Goal: Information Seeking & Learning: Learn about a topic

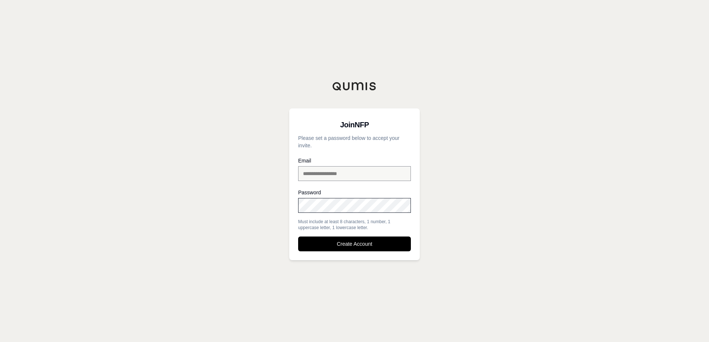
drag, startPoint x: 368, startPoint y: 243, endPoint x: 370, endPoint y: 291, distance: 48.2
click at [370, 291] on div "**********" at bounding box center [354, 171] width 709 height 342
click at [351, 246] on button "Create Account" at bounding box center [354, 244] width 113 height 15
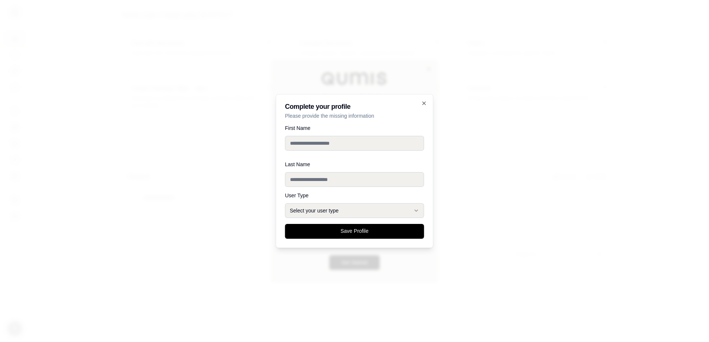
click at [309, 144] on input "First Name" at bounding box center [354, 143] width 139 height 15
type input "******"
click at [325, 178] on input "Last Name" at bounding box center [354, 174] width 139 height 15
type input "***"
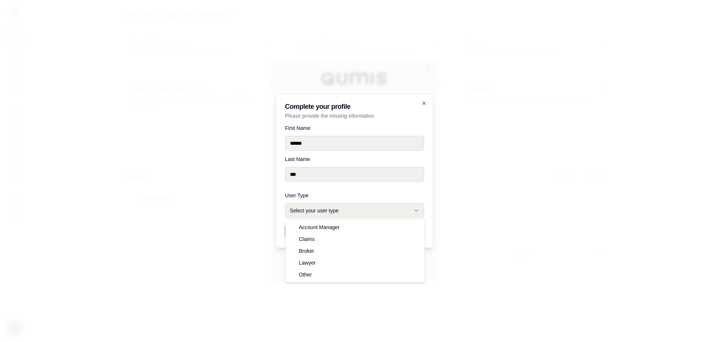
click at [334, 211] on button "Select your user type" at bounding box center [354, 210] width 139 height 15
select select "******"
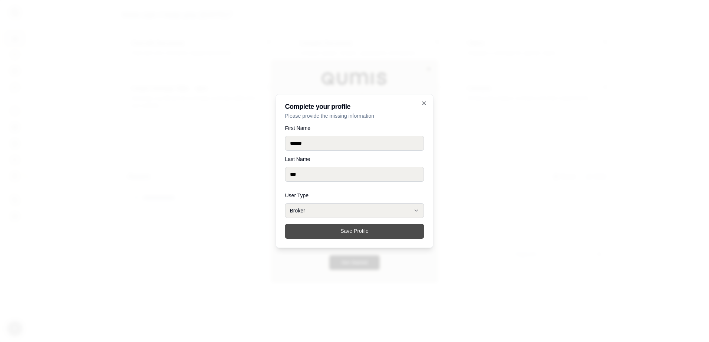
click at [359, 232] on button "Save Profile" at bounding box center [354, 231] width 139 height 15
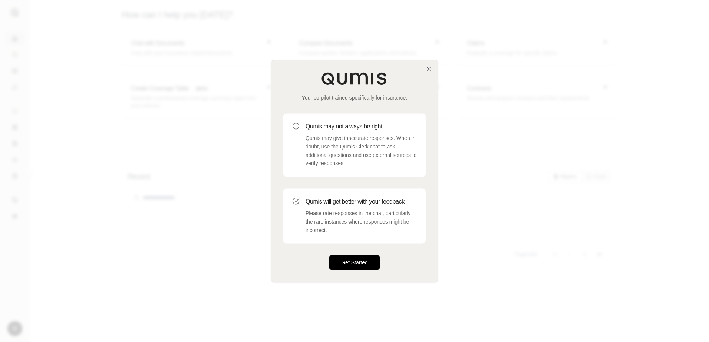
click at [354, 262] on button "Get Started" at bounding box center [354, 263] width 50 height 15
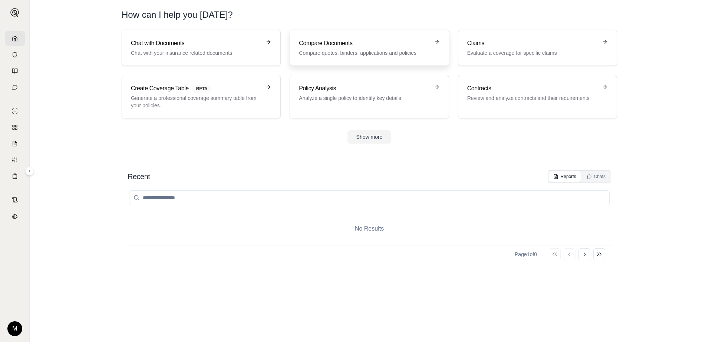
click at [368, 52] on p "Compare quotes, binders, applications and policies" at bounding box center [364, 52] width 130 height 7
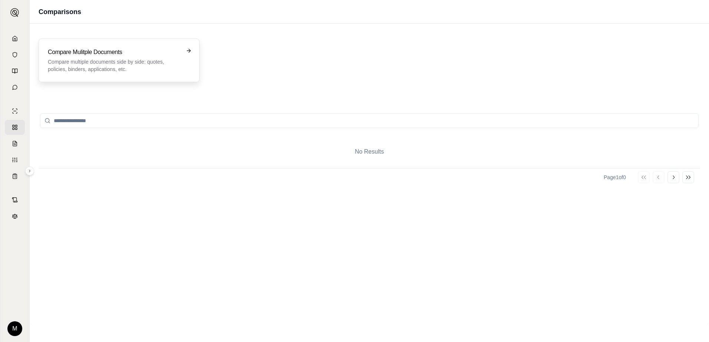
click at [160, 63] on p "Compare multiple documents side by side: quotes, policies, binders, application…" at bounding box center [114, 65] width 132 height 15
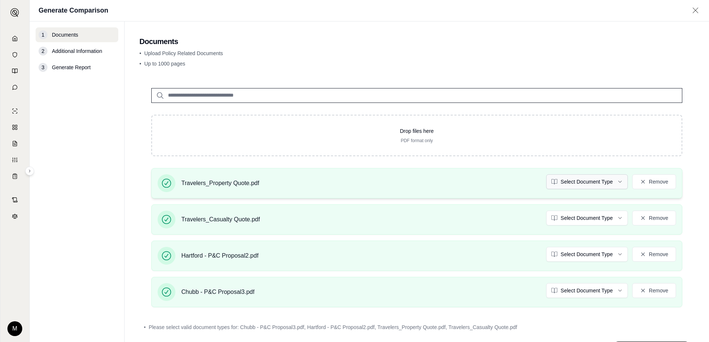
click at [610, 182] on html "M Generate Comparison 1 Documents 2 Additional Information 3 Generate Report Do…" at bounding box center [354, 171] width 709 height 342
click at [610, 218] on html "Document type updated successfully M Generate Comparison 1 Documents 2 Addition…" at bounding box center [354, 171] width 709 height 342
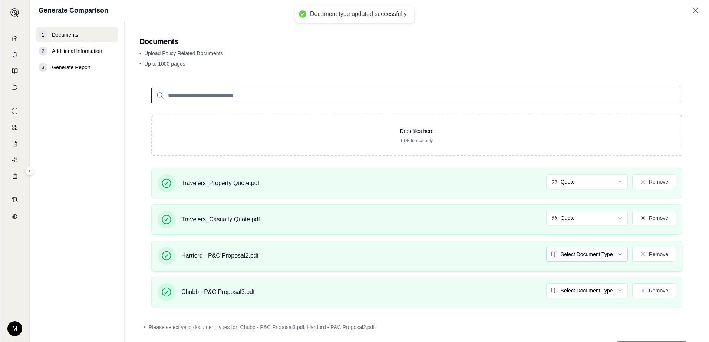
click at [609, 254] on html "Document type updated successfully M Generate Comparison 1 Documents 2 Addition…" at bounding box center [354, 171] width 709 height 342
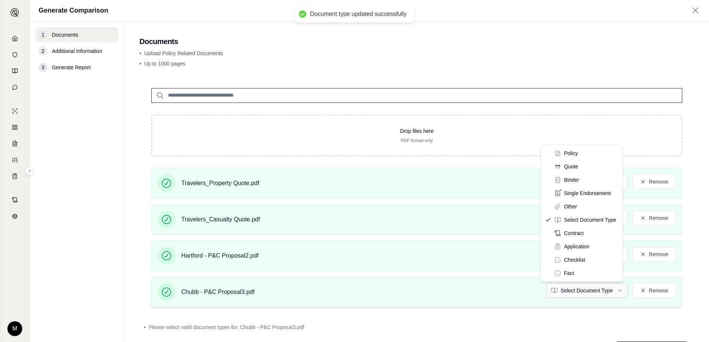
click at [612, 289] on html "Document type updated successfully M Generate Comparison 1 Documents 2 Addition…" at bounding box center [354, 171] width 709 height 342
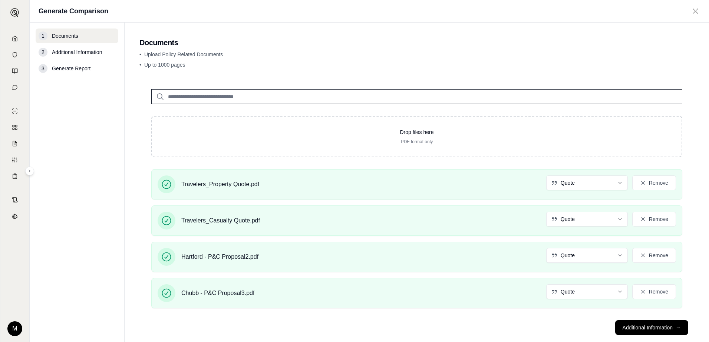
click at [545, 324] on footer "Additional Information →" at bounding box center [416, 328] width 554 height 27
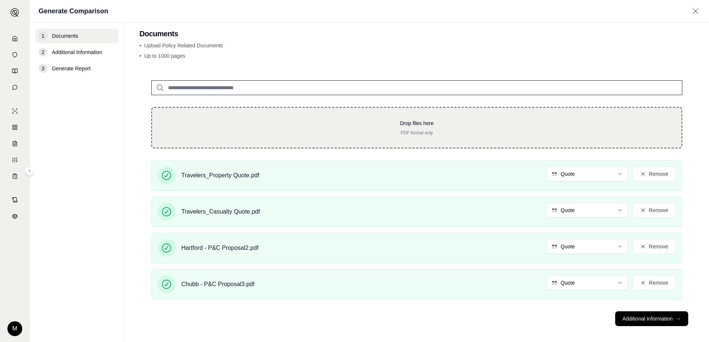
scroll to position [14, 0]
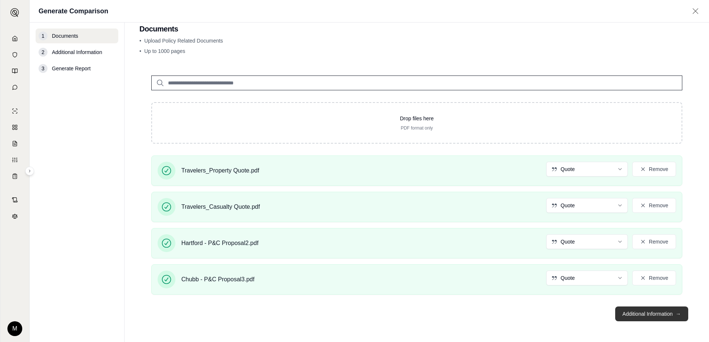
click at [639, 313] on button "Additional Information →" at bounding box center [651, 314] width 73 height 15
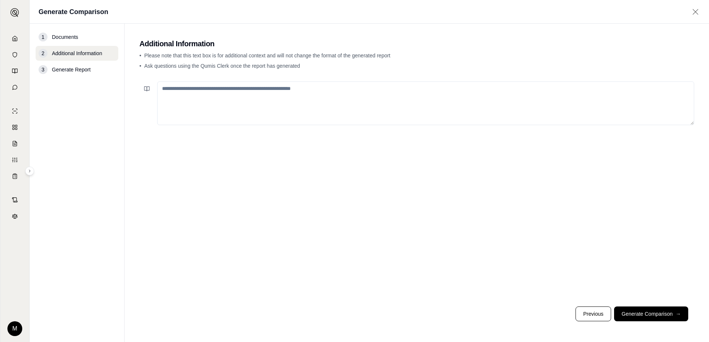
scroll to position [0, 0]
click at [334, 100] on textarea at bounding box center [425, 104] width 537 height 44
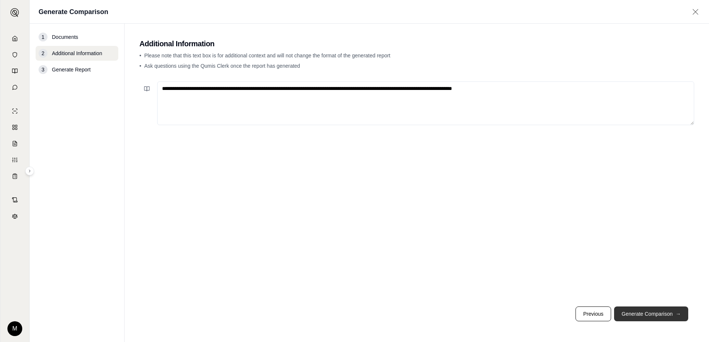
type textarea "**********"
click at [656, 312] on button "Generate Comparison →" at bounding box center [651, 314] width 74 height 15
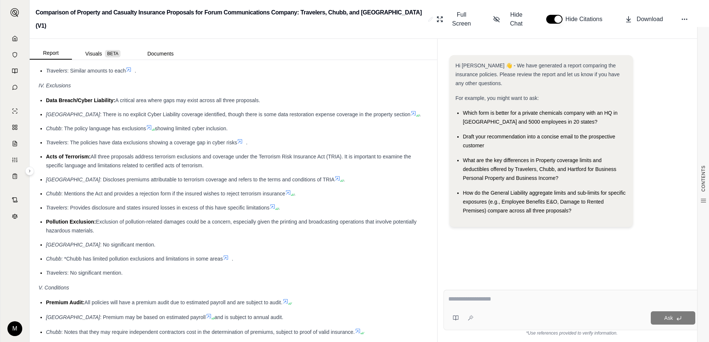
scroll to position [1235, 0]
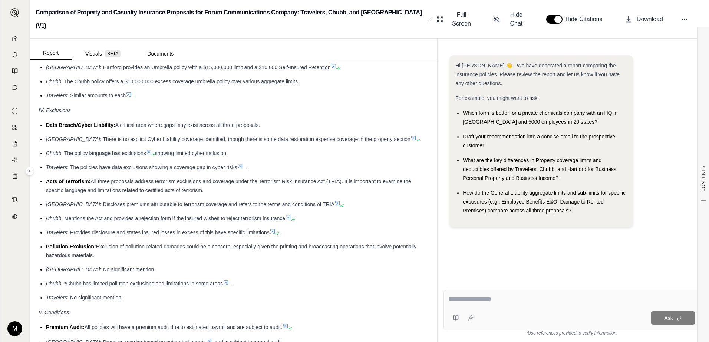
click at [557, 15] on button "button" at bounding box center [554, 19] width 16 height 9
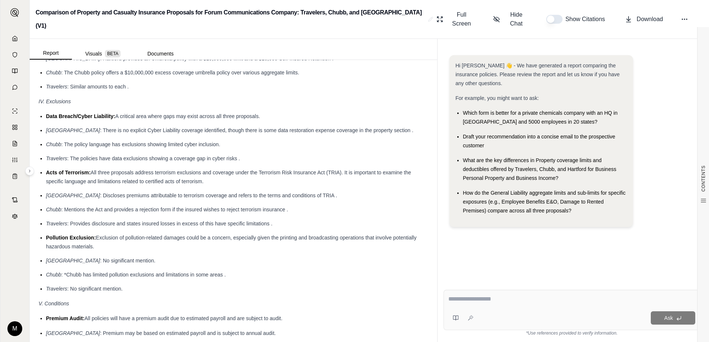
scroll to position [1217, 0]
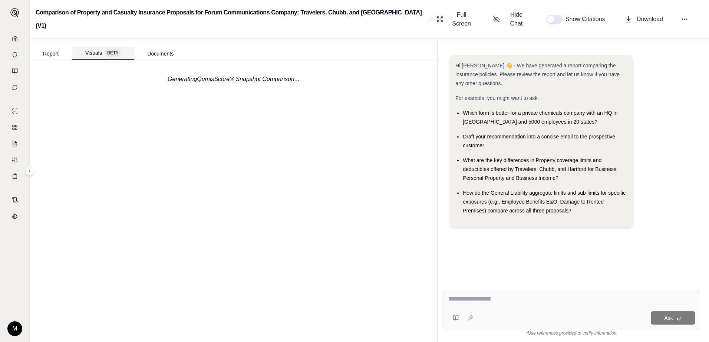
click at [92, 47] on button "Visuals BETA" at bounding box center [103, 53] width 62 height 13
click at [88, 47] on button "Visuals BETA" at bounding box center [103, 53] width 62 height 13
click at [112, 49] on span "BETA" at bounding box center [113, 52] width 16 height 7
click at [93, 47] on button "Visuals BETA" at bounding box center [103, 53] width 62 height 13
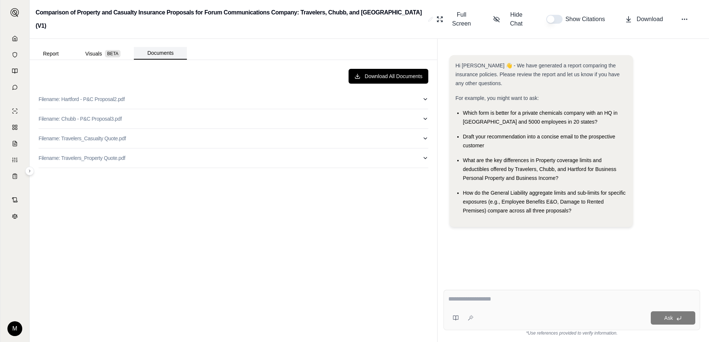
click at [158, 47] on button "Documents" at bounding box center [160, 53] width 53 height 13
click at [110, 50] on span "BETA" at bounding box center [113, 53] width 16 height 7
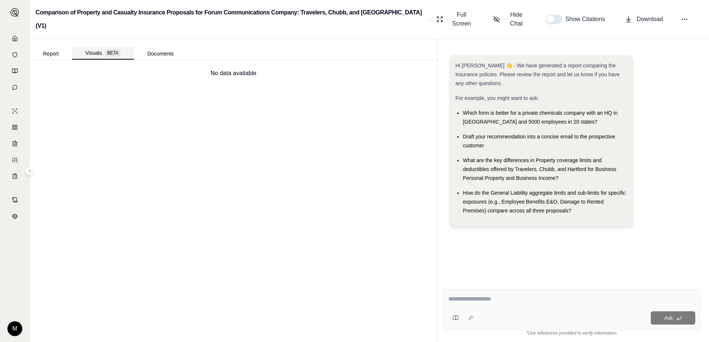
click at [98, 47] on button "Visuals BETA" at bounding box center [103, 53] width 62 height 13
drag, startPoint x: 44, startPoint y: 42, endPoint x: 48, endPoint y: 43, distance: 4.1
click at [44, 48] on button "Report" at bounding box center [51, 54] width 42 height 12
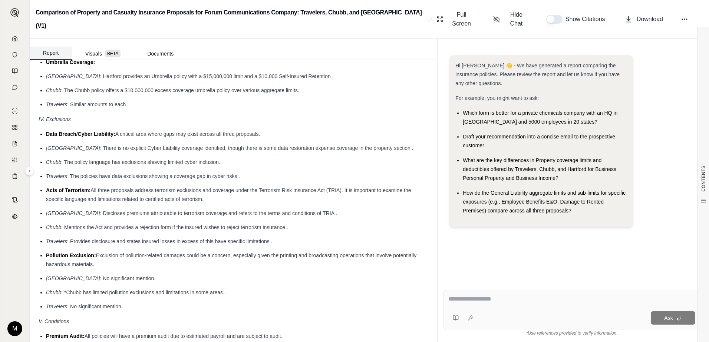
scroll to position [0, 0]
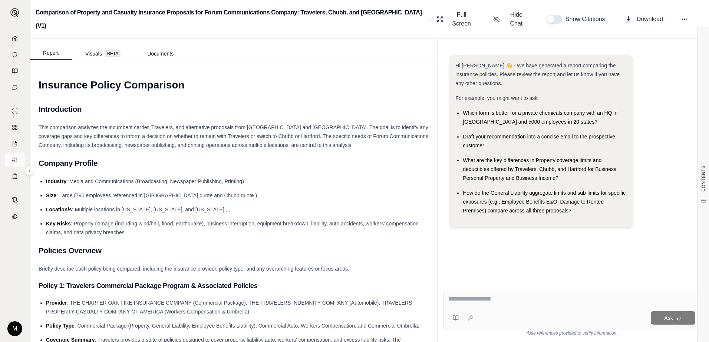
click at [15, 159] on line at bounding box center [14, 159] width 1 height 0
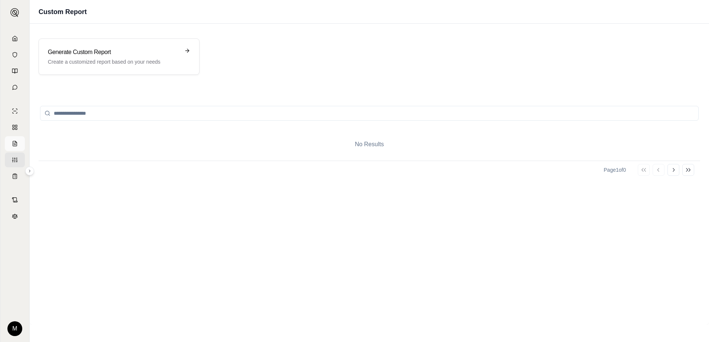
click at [16, 145] on icon at bounding box center [15, 144] width 6 height 6
click at [14, 125] on rect at bounding box center [14, 126] width 2 height 2
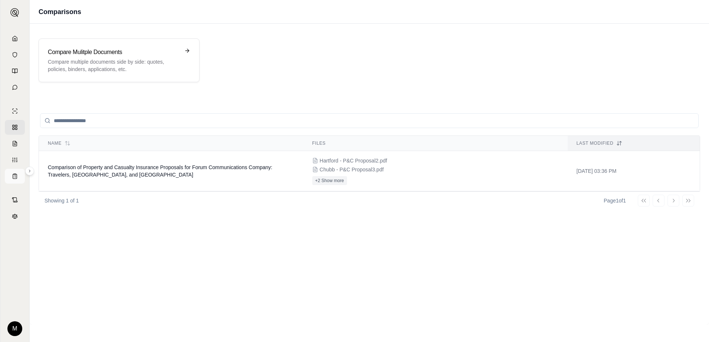
click at [16, 176] on icon at bounding box center [15, 176] width 6 height 6
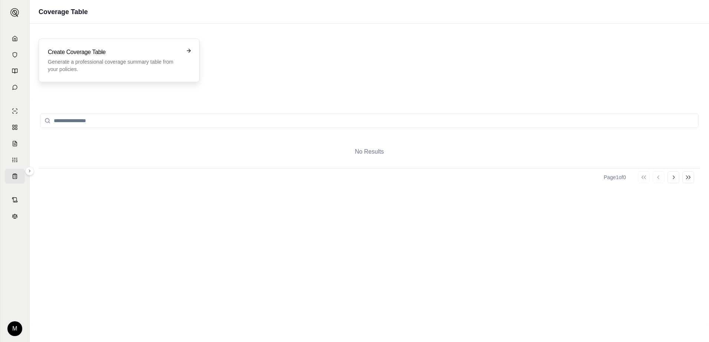
click at [152, 62] on p "Generate a professional coverage summary table from your policies." at bounding box center [114, 65] width 132 height 15
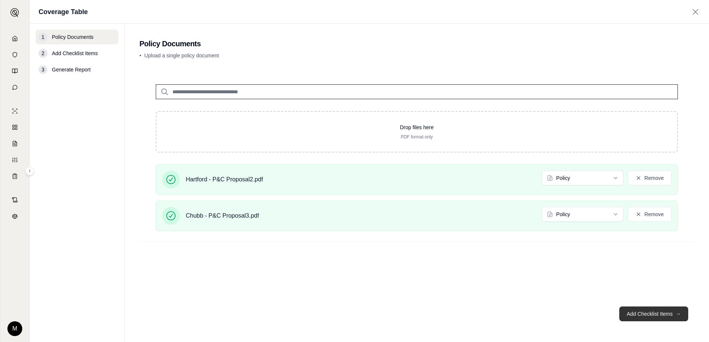
click at [657, 310] on button "Add Checklist Items →" at bounding box center [653, 314] width 69 height 15
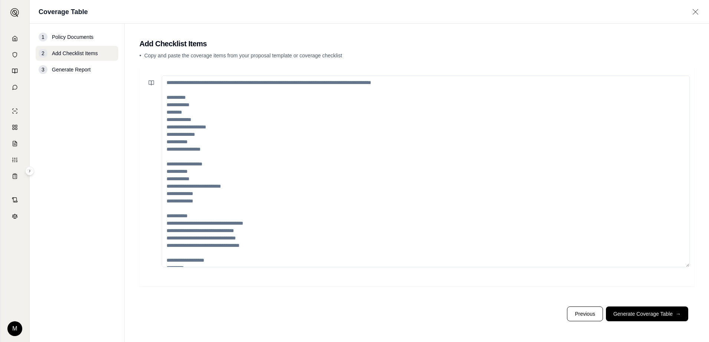
click at [203, 127] on textarea at bounding box center [426, 172] width 528 height 192
click at [649, 313] on button "Generate Coverage Table →" at bounding box center [647, 314] width 82 height 15
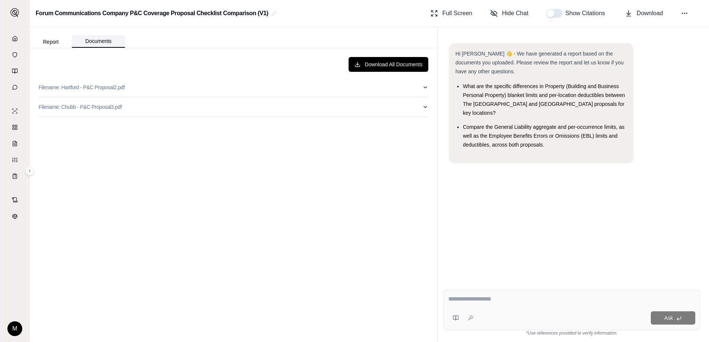
click at [97, 42] on button "Documents" at bounding box center [98, 41] width 53 height 13
click at [58, 40] on button "Report" at bounding box center [51, 42] width 42 height 12
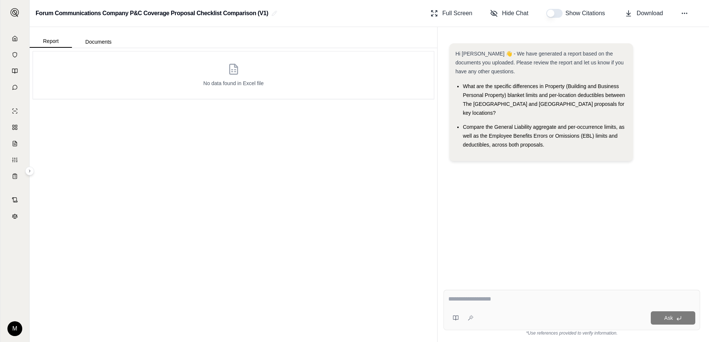
click at [234, 72] on icon at bounding box center [234, 69] width 12 height 12
click at [14, 142] on icon at bounding box center [15, 144] width 6 height 6
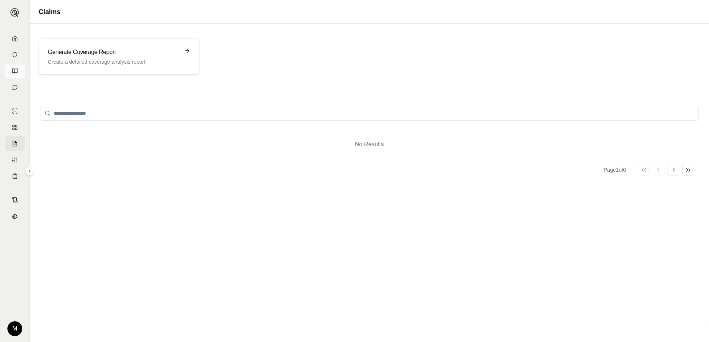
click at [14, 70] on icon at bounding box center [15, 71] width 6 height 6
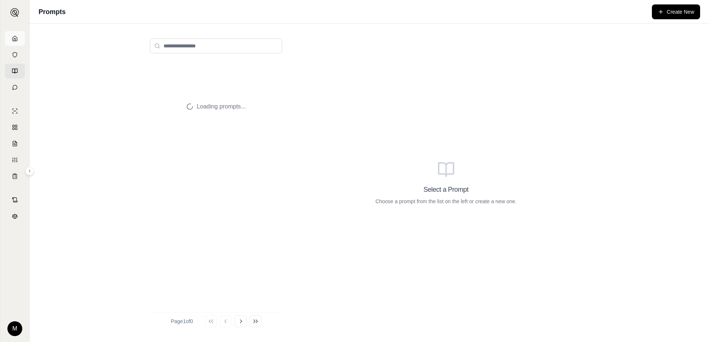
click at [13, 39] on icon at bounding box center [15, 39] width 6 height 6
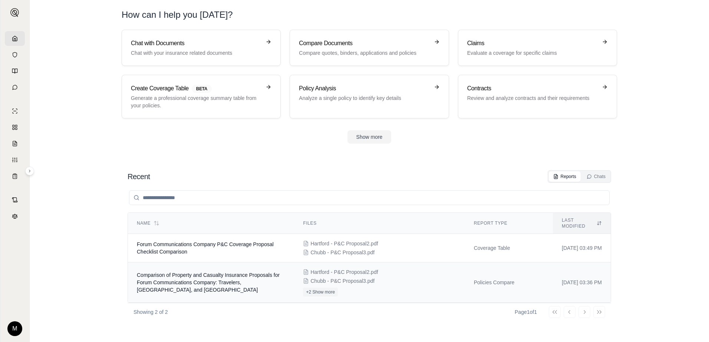
click at [397, 273] on div "Hartford - P&C Proposal2.pdf Chubb - P&C Proposal3.pdf +2 Show more" at bounding box center [379, 283] width 153 height 28
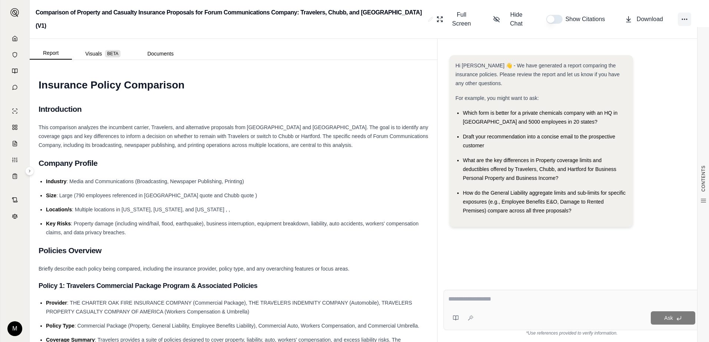
click at [688, 13] on button at bounding box center [684, 19] width 13 height 13
click at [382, 39] on div "Report Visuals BETA Documents" at bounding box center [233, 49] width 407 height 21
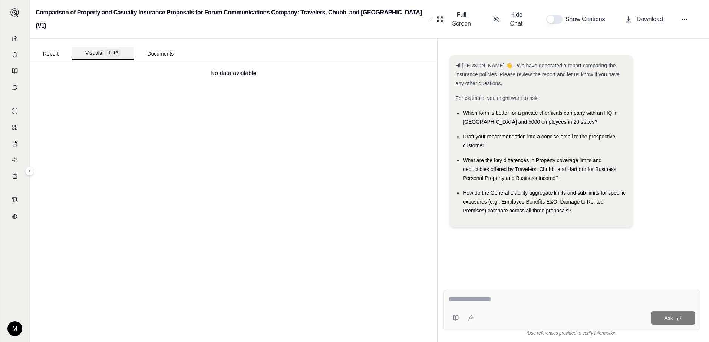
click at [101, 47] on button "Visuals BETA" at bounding box center [103, 53] width 62 height 13
click at [54, 48] on button "Report" at bounding box center [51, 54] width 42 height 12
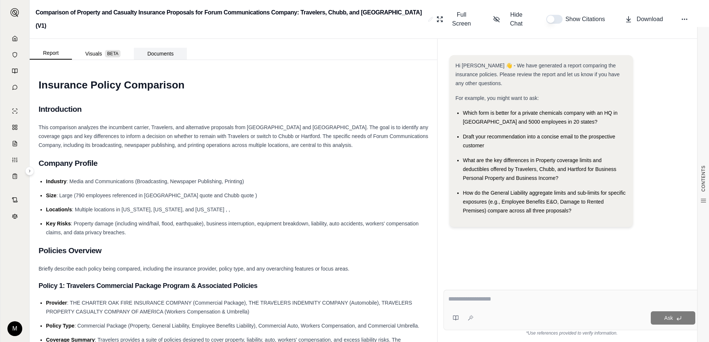
click at [165, 48] on button "Documents" at bounding box center [160, 54] width 53 height 12
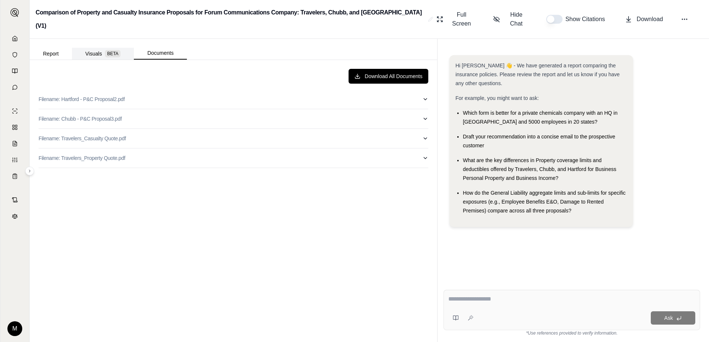
click at [101, 48] on button "Visuals BETA" at bounding box center [103, 54] width 62 height 12
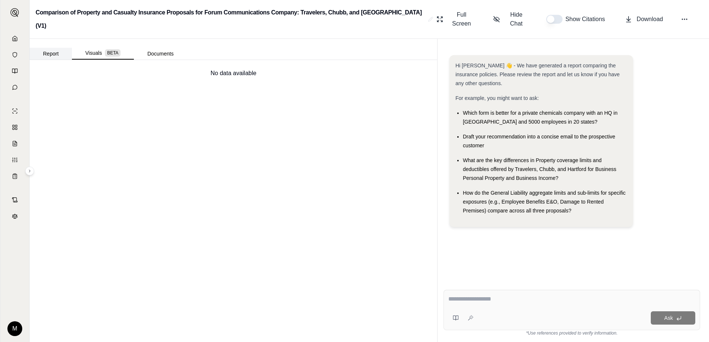
click at [55, 48] on button "Report" at bounding box center [51, 54] width 42 height 12
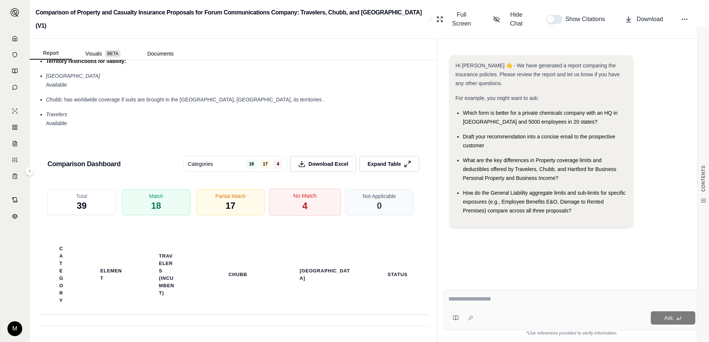
scroll to position [1668, 0]
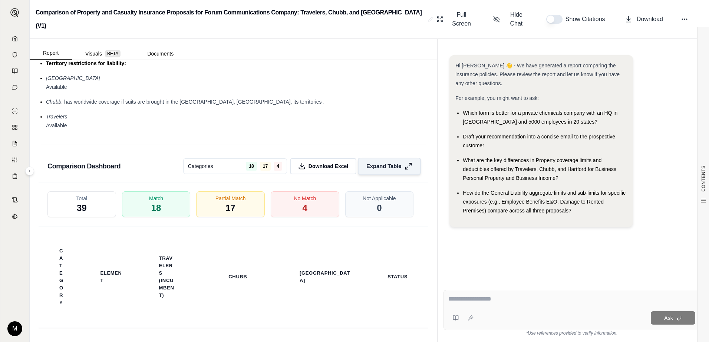
click at [388, 163] on span "Expand Table" at bounding box center [383, 167] width 35 height 8
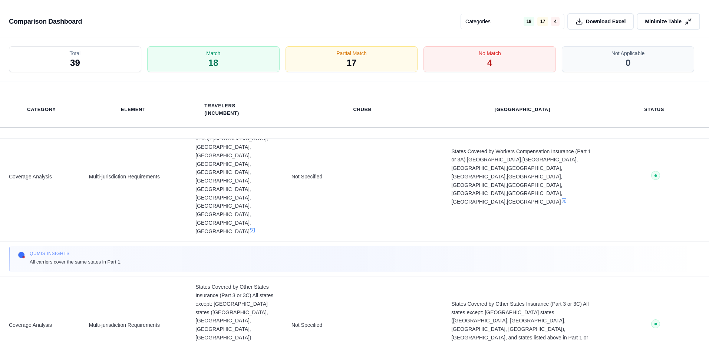
scroll to position [0, 0]
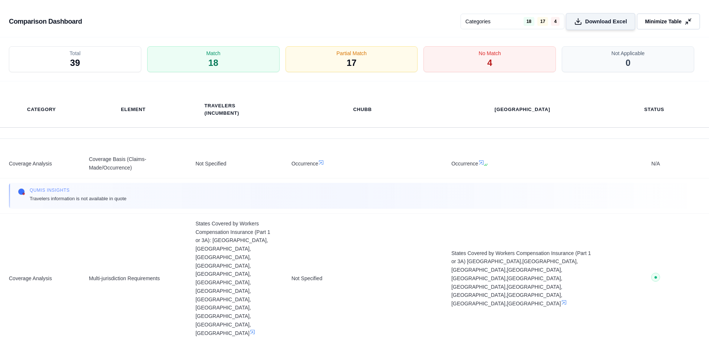
click at [597, 21] on span "Download Excel" at bounding box center [606, 22] width 42 height 8
